Goal: Find specific page/section: Find specific page/section

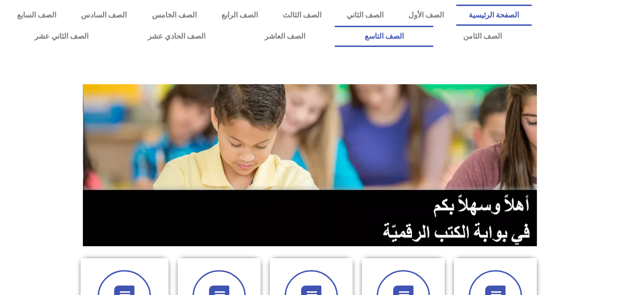
click at [335, 26] on link "الصف التاسع" at bounding box center [384, 36] width 99 height 21
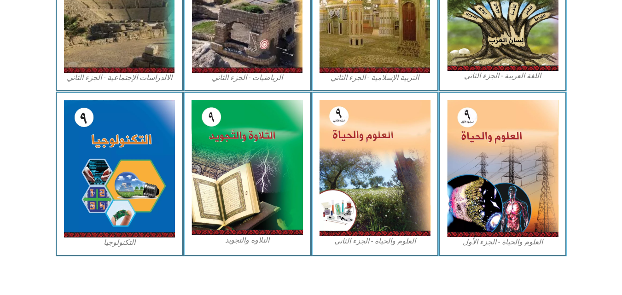
scroll to position [526, 0]
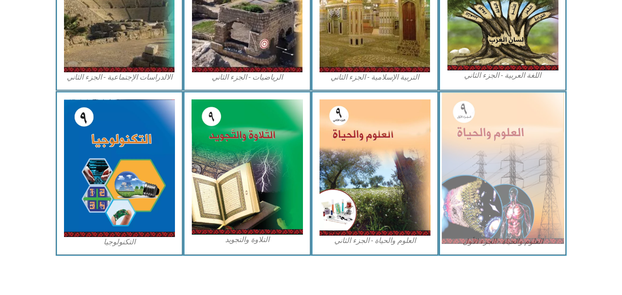
click at [528, 139] on img at bounding box center [503, 169] width 123 height 152
click at [512, 159] on img at bounding box center [503, 169] width 123 height 152
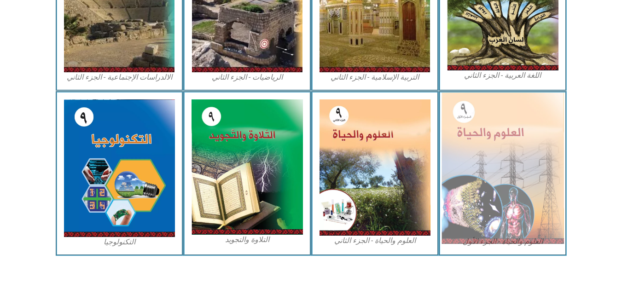
click at [512, 159] on img at bounding box center [503, 169] width 123 height 152
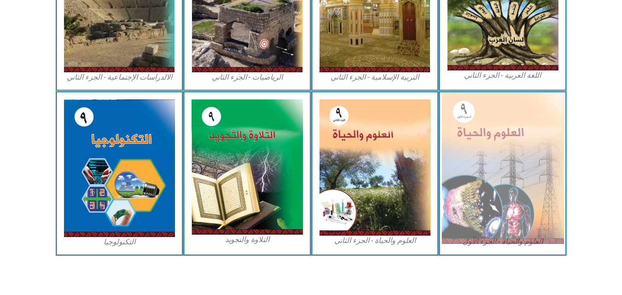
click at [512, 159] on img at bounding box center [503, 169] width 123 height 152
click at [498, 142] on img at bounding box center [503, 169] width 123 height 152
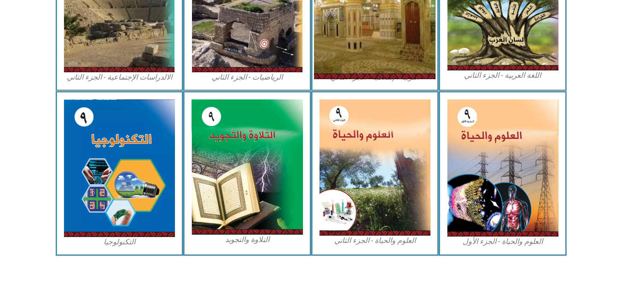
click at [400, 58] on img at bounding box center [375, 3] width 122 height 152
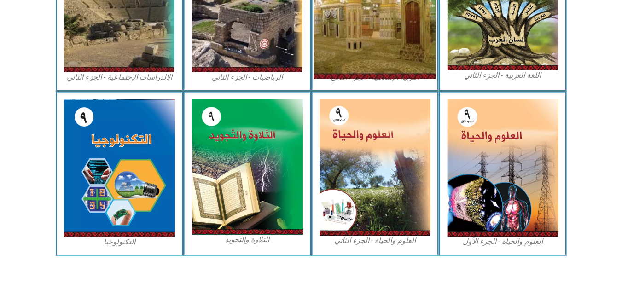
click at [400, 58] on img at bounding box center [375, 3] width 122 height 152
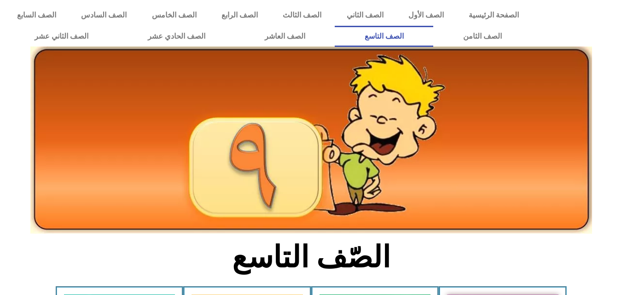
scroll to position [526, 0]
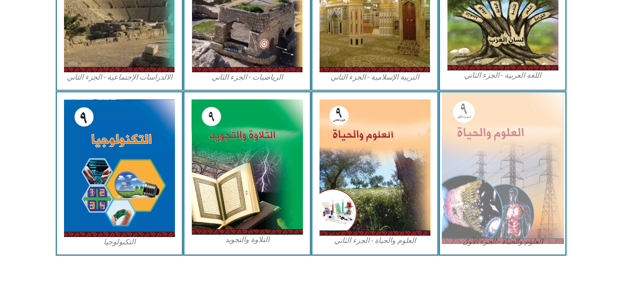
click at [510, 177] on img at bounding box center [503, 169] width 123 height 152
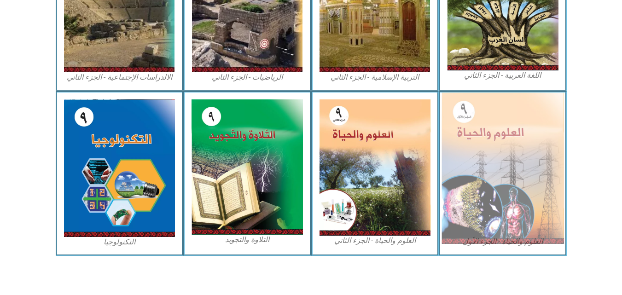
click at [510, 177] on img at bounding box center [503, 169] width 123 height 152
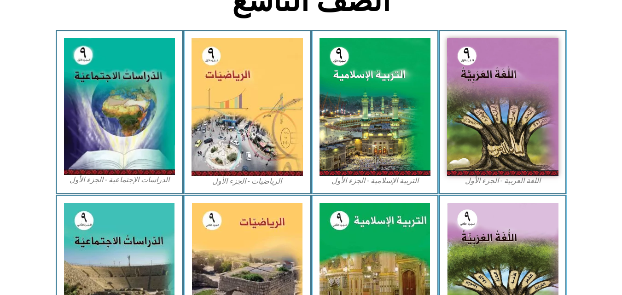
scroll to position [246, 0]
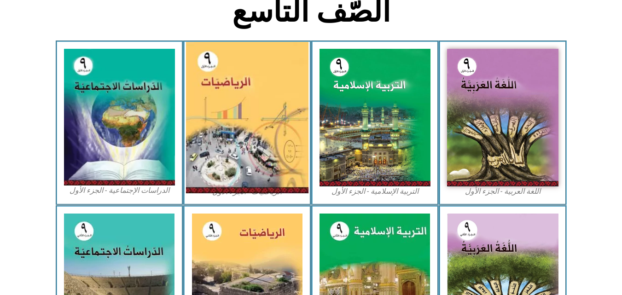
click at [238, 167] on img at bounding box center [247, 118] width 123 height 152
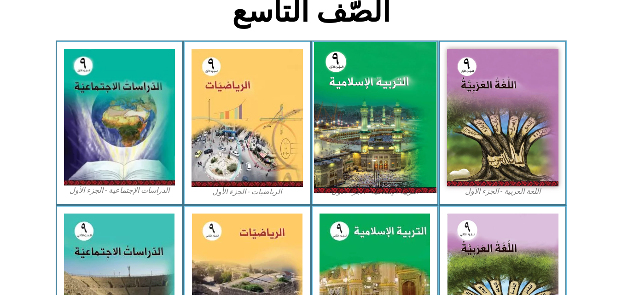
click at [364, 98] on img at bounding box center [375, 118] width 123 height 152
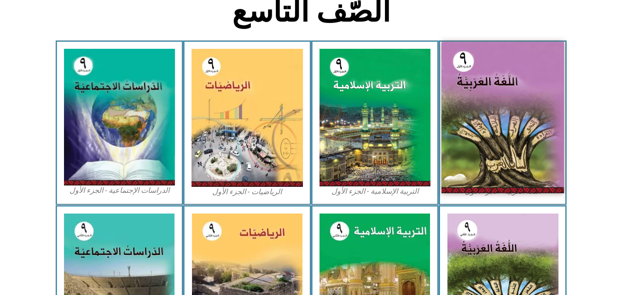
click at [476, 100] on img at bounding box center [503, 118] width 123 height 152
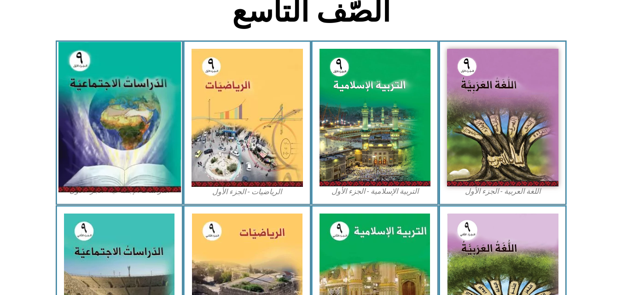
click at [124, 179] on img at bounding box center [119, 117] width 123 height 151
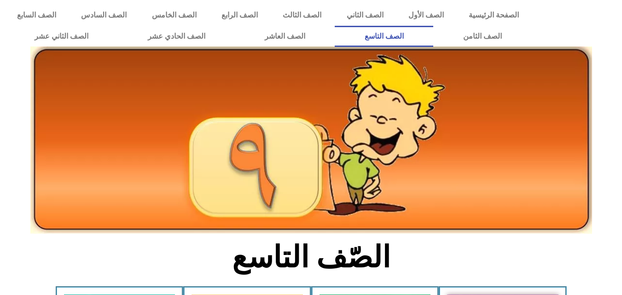
scroll to position [246, 0]
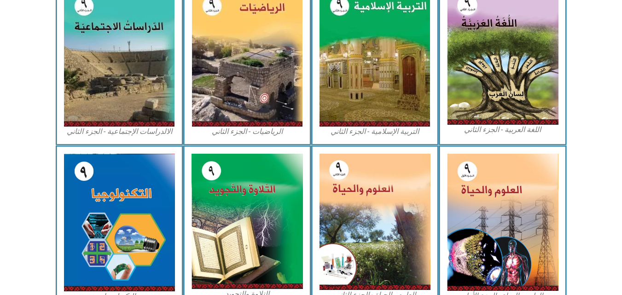
scroll to position [475, 0]
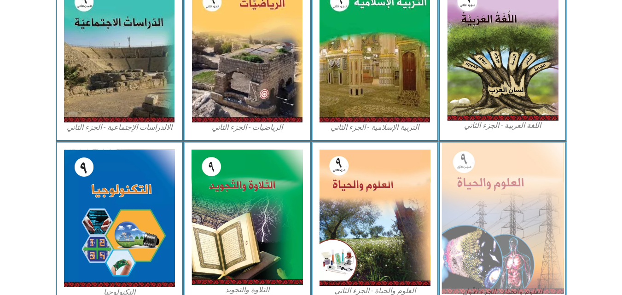
click at [540, 193] on img at bounding box center [503, 219] width 123 height 152
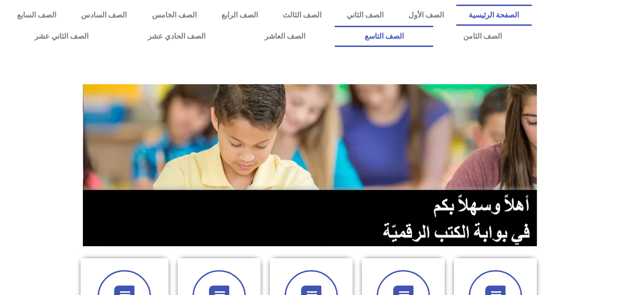
click at [335, 26] on link "الصف التاسع" at bounding box center [384, 36] width 99 height 21
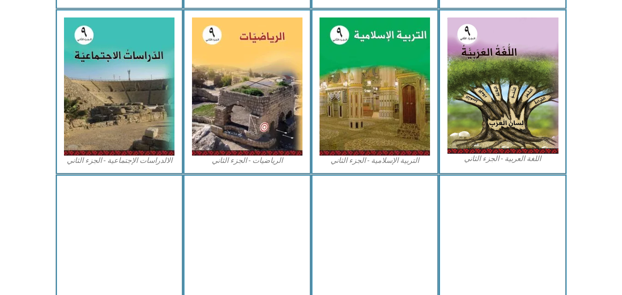
scroll to position [461, 0]
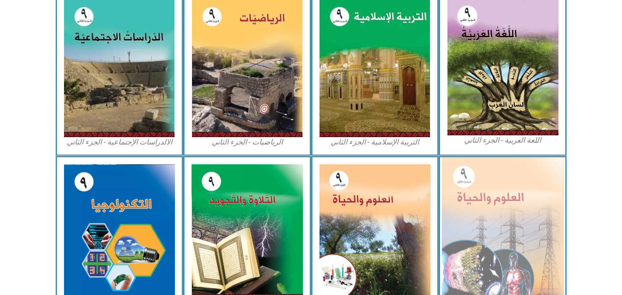
click at [484, 205] on img at bounding box center [503, 234] width 123 height 152
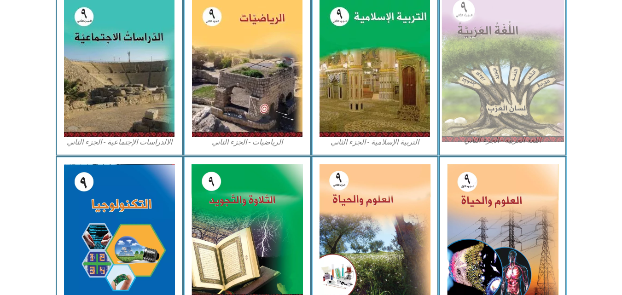
click at [512, 87] on img at bounding box center [503, 67] width 123 height 150
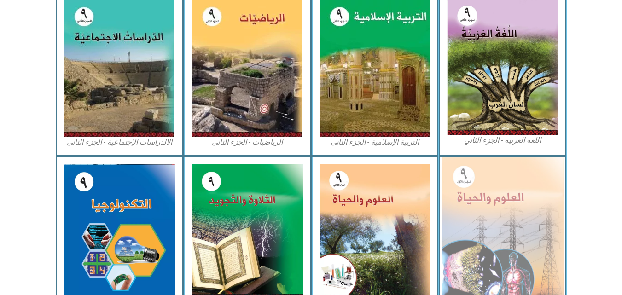
drag, startPoint x: 512, startPoint y: 87, endPoint x: 479, endPoint y: 196, distance: 114.2
click at [479, 196] on img at bounding box center [503, 234] width 123 height 152
